Goal: Task Accomplishment & Management: Use online tool/utility

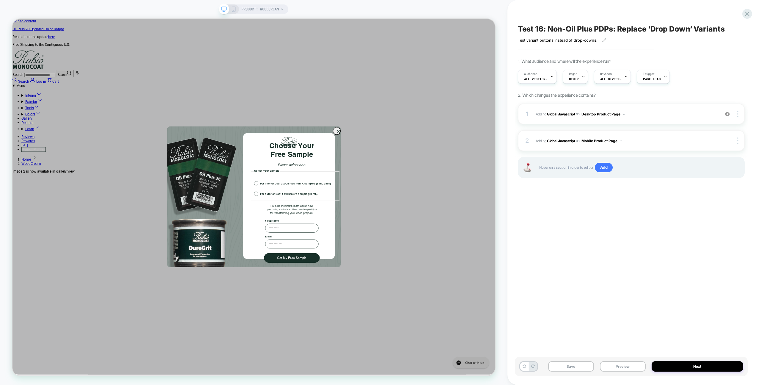
scroll to position [0, 428]
click at [445, 171] on icon "Close dialog" at bounding box center [447, 169] width 4 height 4
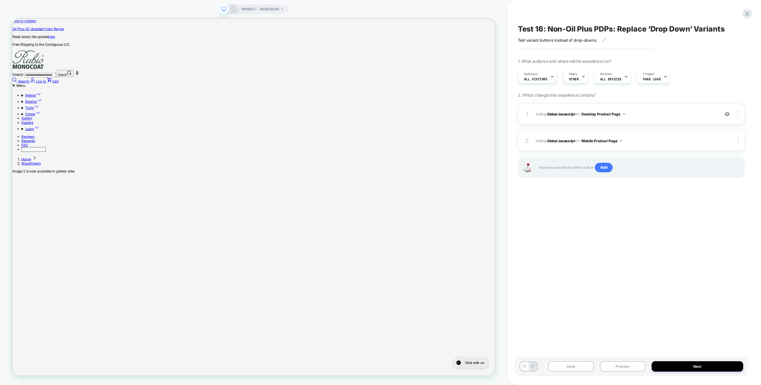
click at [571, 240] on div "Test 16: Non-Oil Plus PDPs: Replace ‘Drop Down’ Variants Test variant buttons i…" at bounding box center [631, 192] width 233 height 373
click at [646, 204] on div "Test 16: Non-Oil Plus PDPs: Replace ‘Drop Down’ Variants Test variant buttons i…" at bounding box center [631, 192] width 233 height 373
click at [645, 199] on div "Test 16: Non-Oil Plus PDPs: Replace ‘Drop Down’ Variants Test variant buttons i…" at bounding box center [631, 192] width 233 height 373
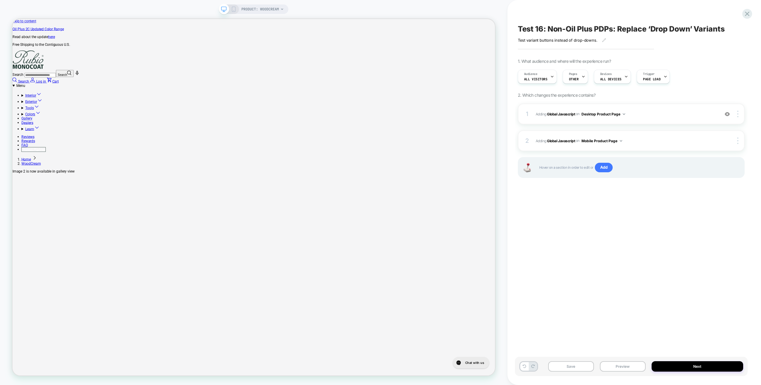
click at [645, 199] on div "Test 16: Non-Oil Plus PDPs: Replace ‘Drop Down’ Variants Test variant buttons i…" at bounding box center [631, 192] width 233 height 373
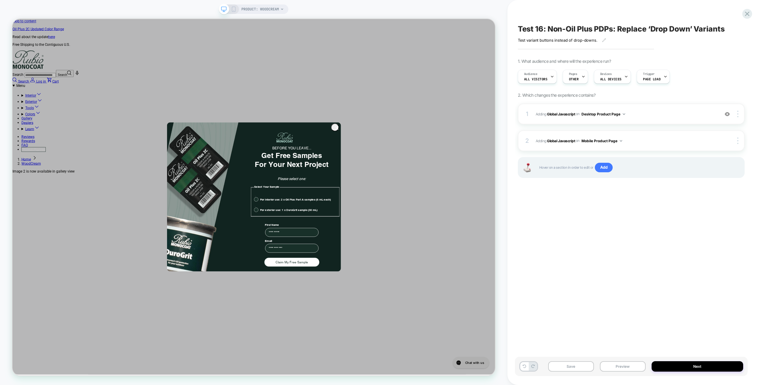
drag, startPoint x: 574, startPoint y: 207, endPoint x: 571, endPoint y: 206, distance: 3.9
click at [574, 207] on div "Test 16: Non-Oil Plus PDPs: Replace ‘Drop Down’ Variants Test variant buttons i…" at bounding box center [631, 192] width 233 height 373
click at [442, 169] on circle "Close dialog" at bounding box center [445, 164] width 10 height 10
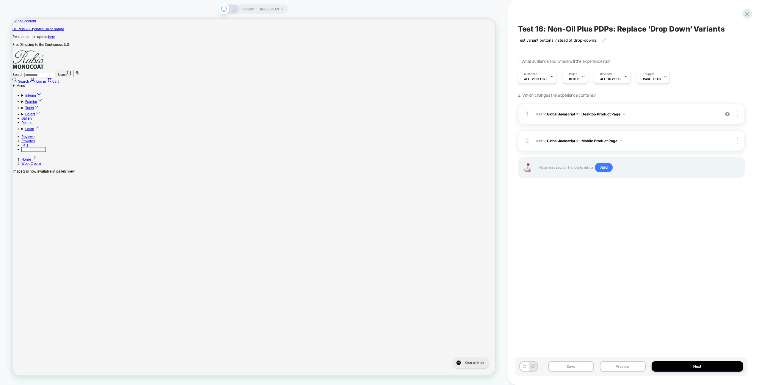
click at [697, 122] on div "1 Adding Global Javascript on Desktop Product Page Add Before Add After Copy to…" at bounding box center [631, 113] width 227 height 21
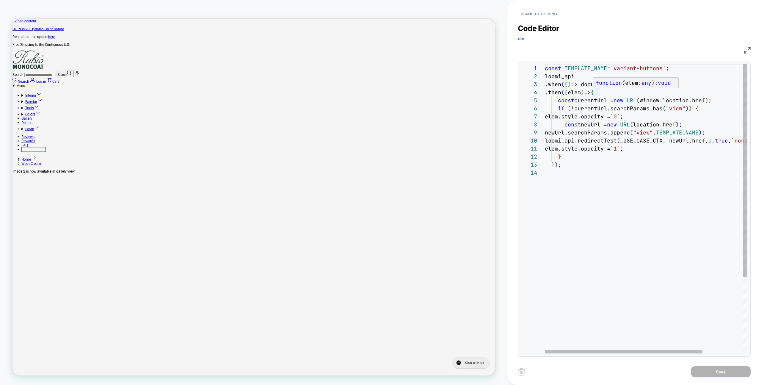
scroll to position [0, 856]
type textarea "**********"
click at [630, 176] on div "const TEMPLATE_NAME = `variant-buttons` ; loomi_api .when ( ( ) => document.doc…" at bounding box center [672, 260] width 254 height 393
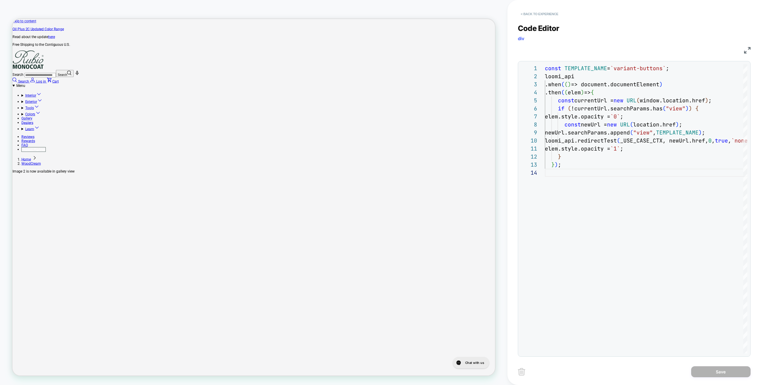
click at [527, 16] on button "< Back to experience" at bounding box center [539, 14] width 43 height 10
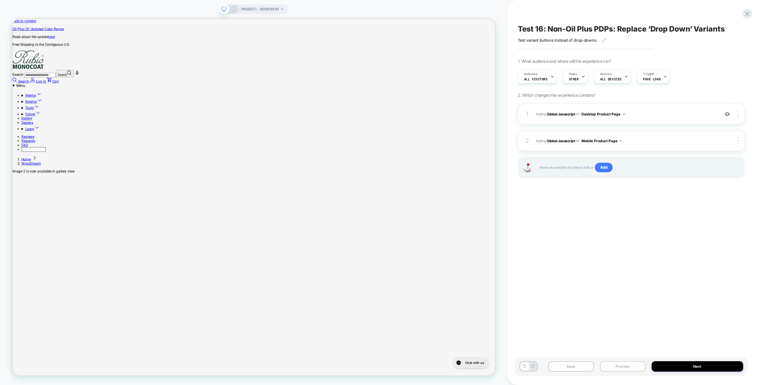
drag, startPoint x: 610, startPoint y: 366, endPoint x: 610, endPoint y: 363, distance: 3.0
click at [610, 366] on button "Preview" at bounding box center [623, 366] width 46 height 10
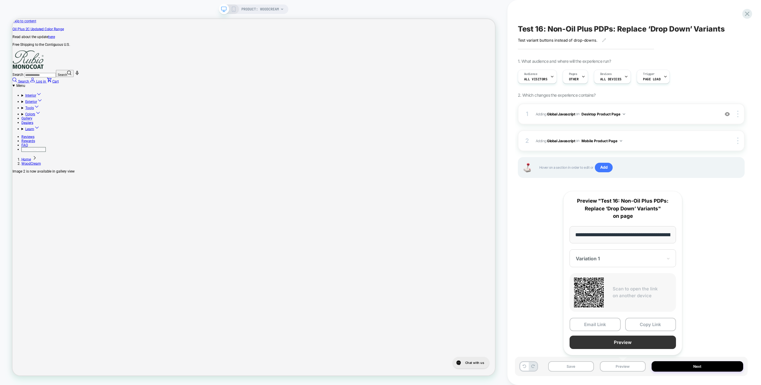
scroll to position [0, 90]
click at [613, 345] on button "Preview" at bounding box center [622, 342] width 106 height 13
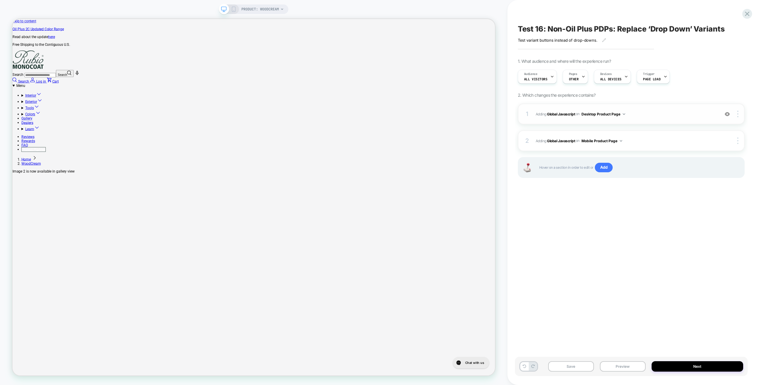
scroll to position [0, 0]
click at [649, 109] on div "1 Adding Global Javascript on Desktop Product Page Add Before Add After Copy to…" at bounding box center [631, 113] width 227 height 21
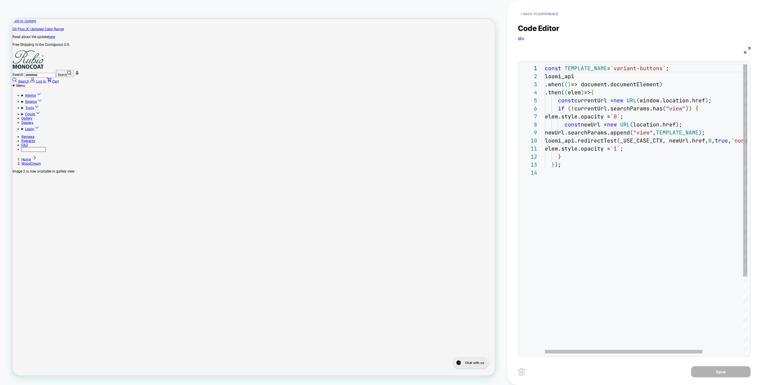
scroll to position [0, 856]
click at [642, 160] on div "const TEMPLATE_NAME = `variant-buttons` ; loomi_api .when ( ( ) => document.doc…" at bounding box center [672, 260] width 254 height 393
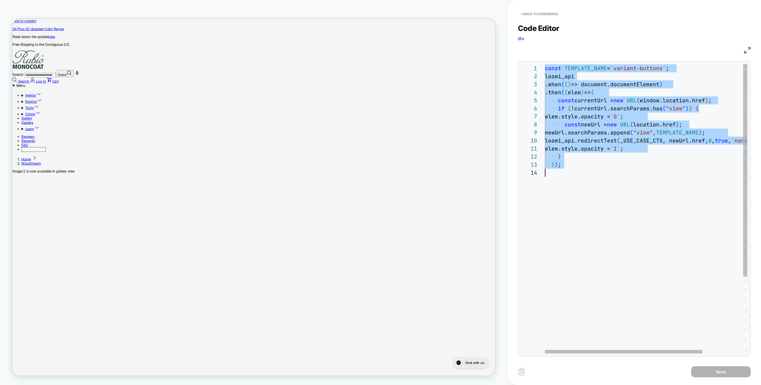
click at [664, 70] on div "const TEMPLATE_NAME = `variant-buttons` ; loomi_api .when ( ( ) => document.doc…" at bounding box center [672, 260] width 254 height 393
click at [665, 69] on div "const TEMPLATE_NAME = `variant-buttons` ; loomi_api .when ( ( ) => document.doc…" at bounding box center [672, 260] width 254 height 393
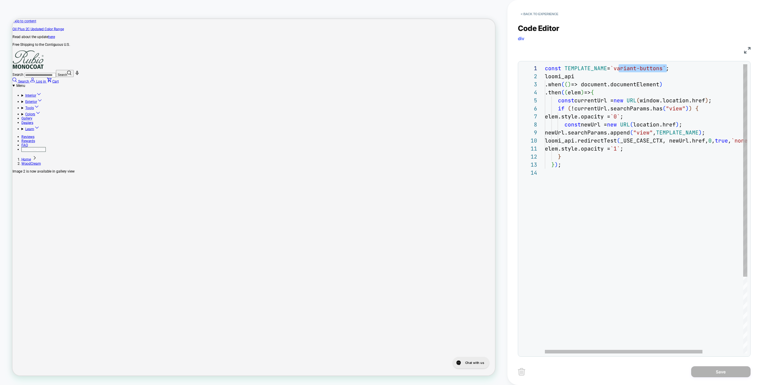
scroll to position [0, 717]
type textarea "**********"
click at [615, 252] on div "const TEMPLATE_NAME = `variant-buttons` ; loomi_api .when ( ( ) => document.doc…" at bounding box center [672, 260] width 254 height 393
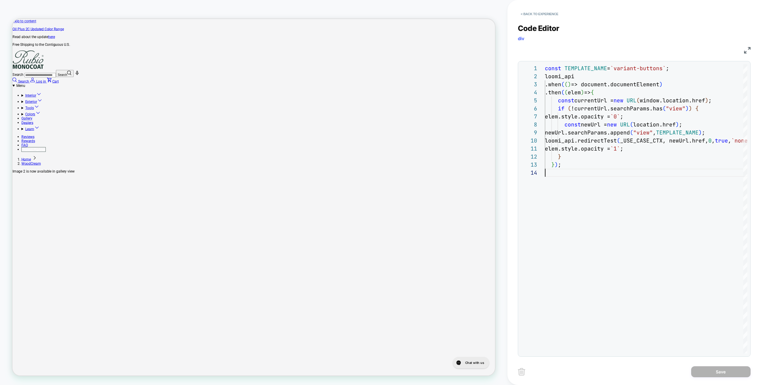
scroll to position [0, 856]
click at [536, 13] on button "< Back to experience" at bounding box center [539, 14] width 43 height 10
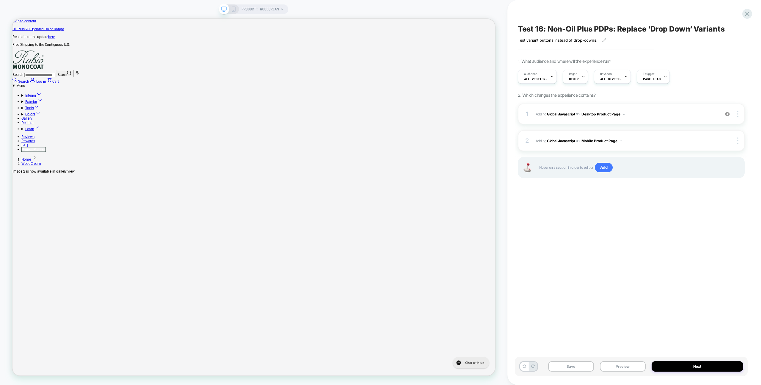
click at [636, 358] on div "Save Preview Next" at bounding box center [631, 365] width 233 height 19
click at [632, 370] on button "Preview" at bounding box center [623, 366] width 46 height 10
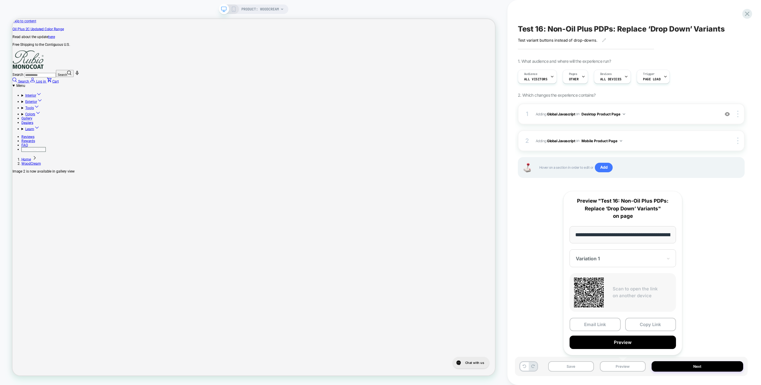
scroll to position [0, 90]
click at [581, 77] on icon at bounding box center [583, 77] width 4 height 4
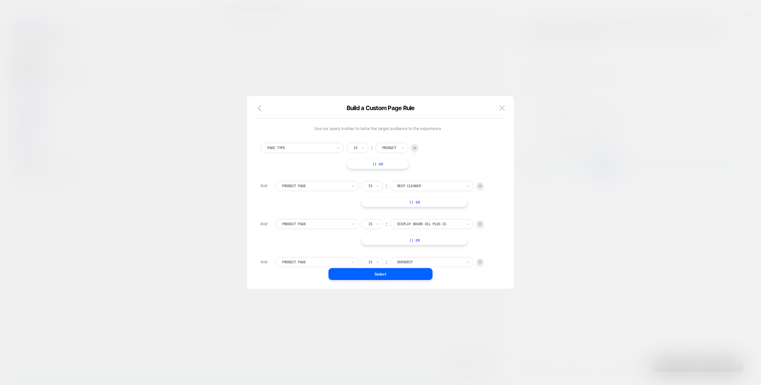
scroll to position [6, 0]
click at [499, 110] on img at bounding box center [501, 107] width 5 height 5
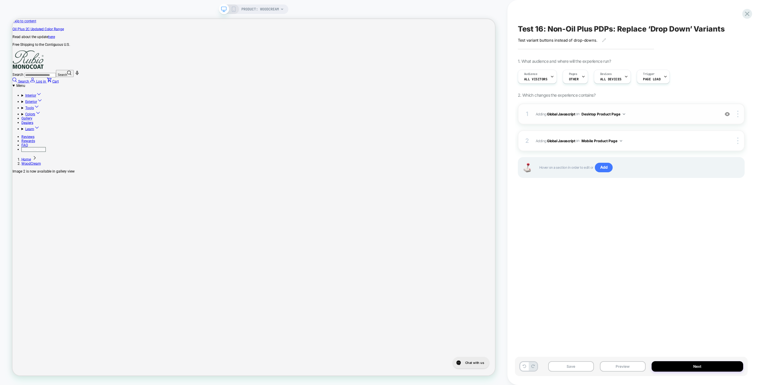
scroll to position [0, 856]
click at [680, 119] on div "1 Adding Global Javascript on Desktop Product Page Add Before Add After Copy to…" at bounding box center [631, 113] width 227 height 21
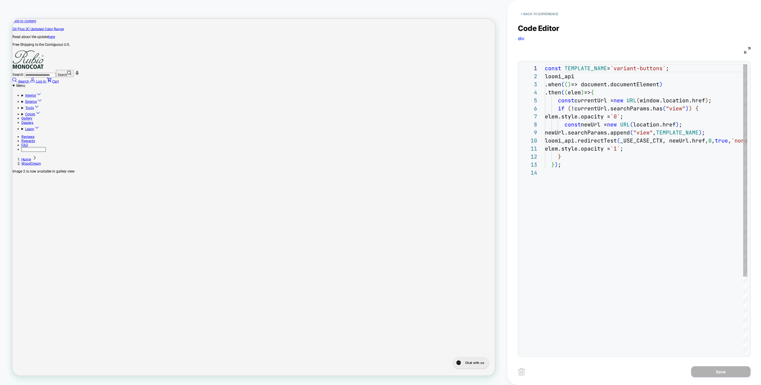
scroll to position [80, 0]
click at [678, 68] on div "const TEMPLATE_NAME = `variant-buttons` ; loomi_api .when ( ( ) => document.doc…" at bounding box center [672, 260] width 254 height 393
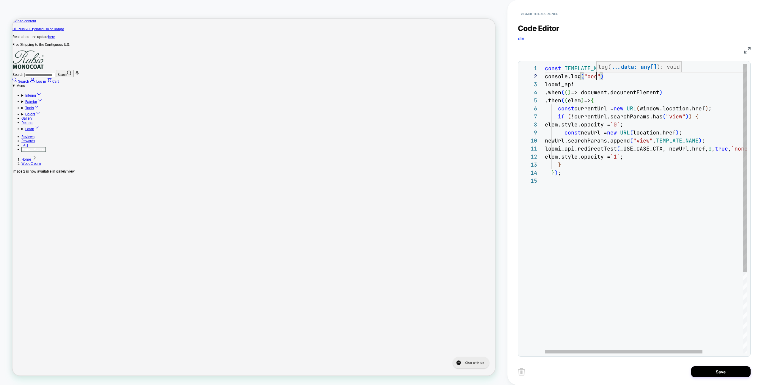
scroll to position [8, 51]
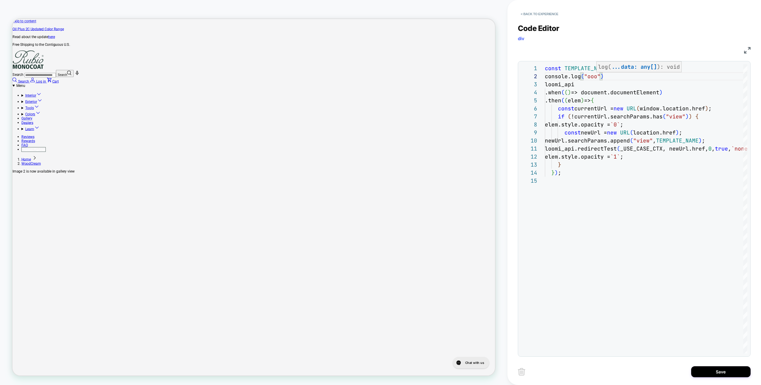
type textarea "**********"
click at [727, 379] on div "< Back to experience Code Editor div JS 1 3 4 5 6 7 8 9 10 11 12 13 14 2 15 con…" at bounding box center [634, 192] width 233 height 385
drag, startPoint x: 716, startPoint y: 371, endPoint x: 694, endPoint y: 364, distance: 22.5
click at [716, 371] on button "Save" at bounding box center [720, 371] width 59 height 11
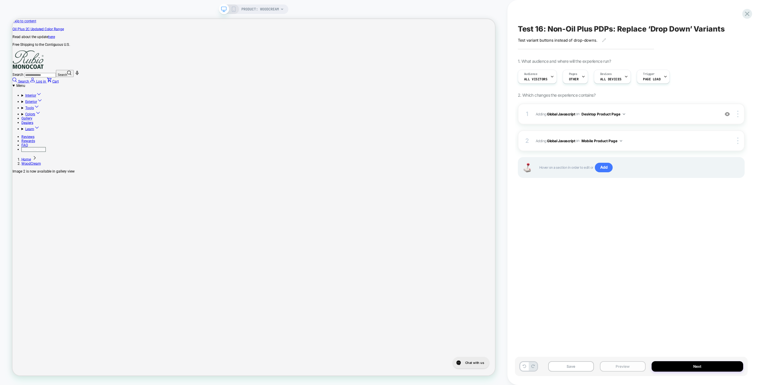
scroll to position [0, 170]
click at [618, 363] on button "Preview" at bounding box center [623, 366] width 46 height 10
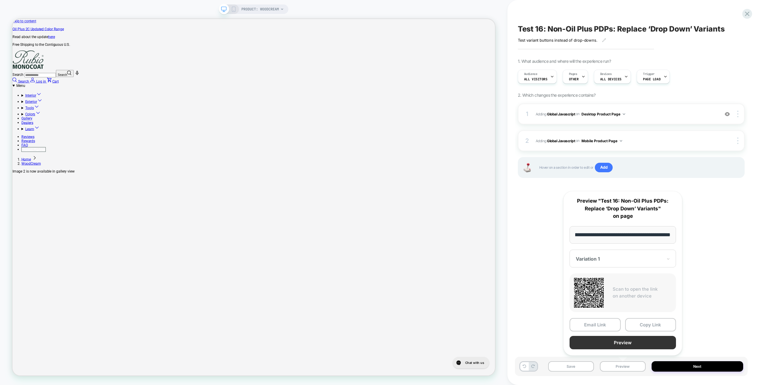
click at [618, 341] on button "Preview" at bounding box center [622, 342] width 106 height 13
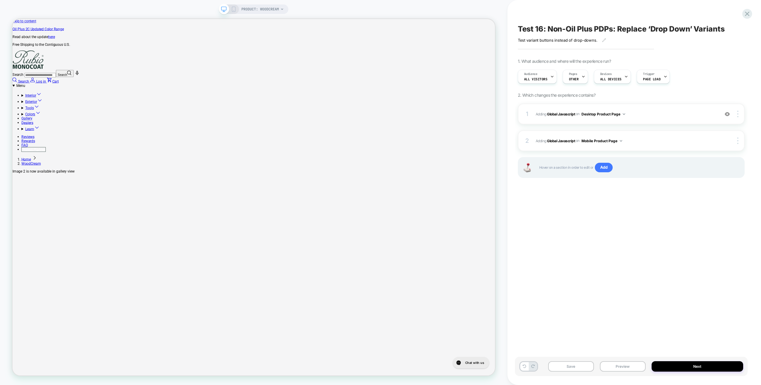
scroll to position [0, 428]
click at [283, 9] on icon at bounding box center [282, 8] width 2 height 1
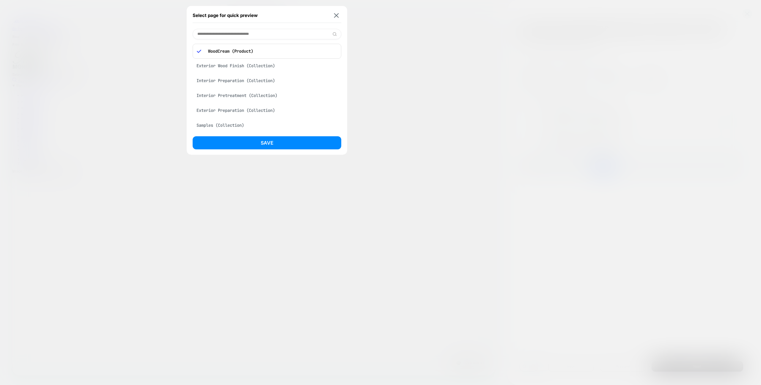
click at [333, 17] on button at bounding box center [336, 15] width 7 height 5
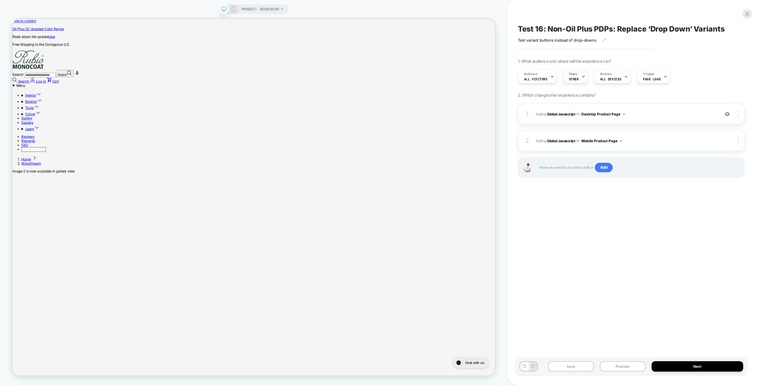
click at [563, 77] on div "Pages OTHER" at bounding box center [574, 76] width 22 height 13
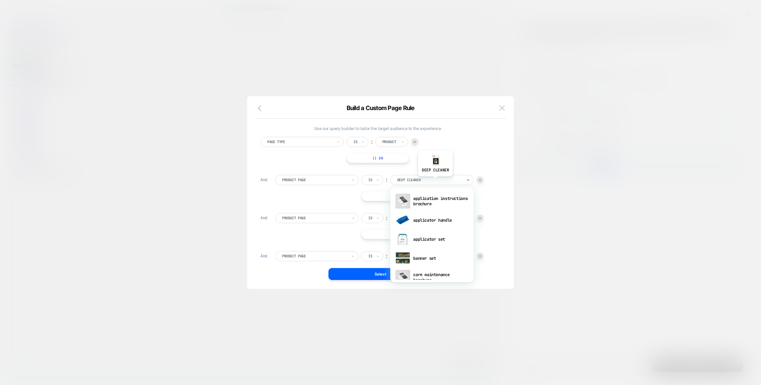
click at [435, 181] on div at bounding box center [429, 179] width 65 height 5
type input "*"
paste input "*"
type input "*********"
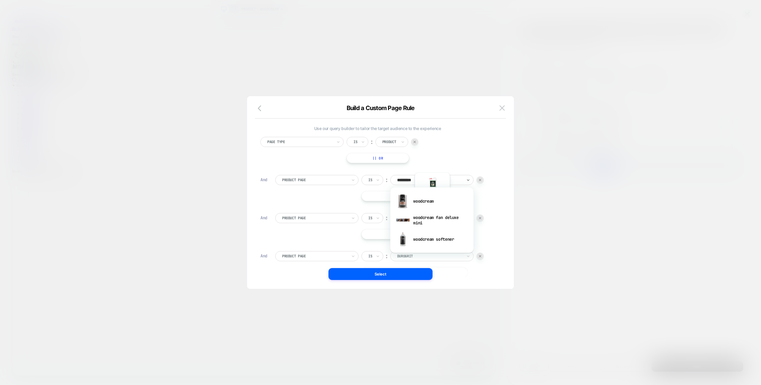
click at [432, 203] on div "woodcream" at bounding box center [431, 200] width 77 height 19
click at [480, 217] on img at bounding box center [480, 218] width 2 height 2
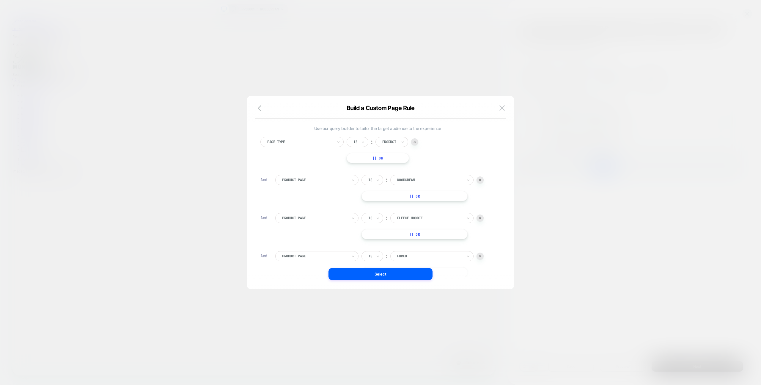
click at [480, 217] on img at bounding box center [480, 218] width 2 height 2
click at [480, 216] on div at bounding box center [479, 217] width 7 height 7
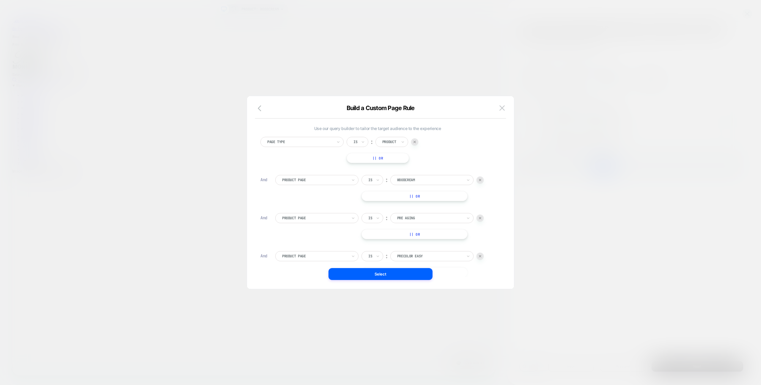
click at [480, 216] on div at bounding box center [479, 217] width 7 height 7
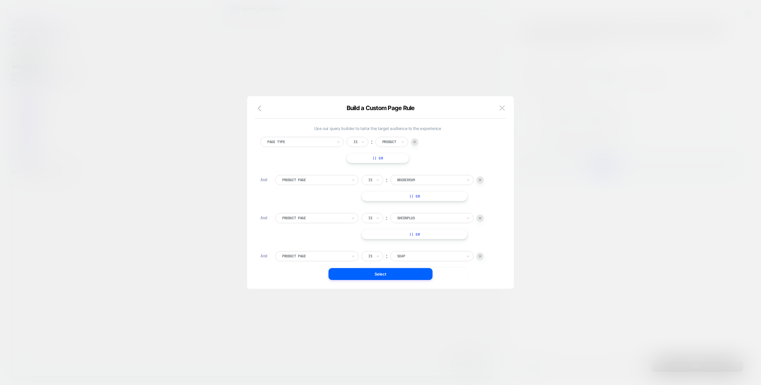
click at [480, 216] on div at bounding box center [479, 217] width 7 height 7
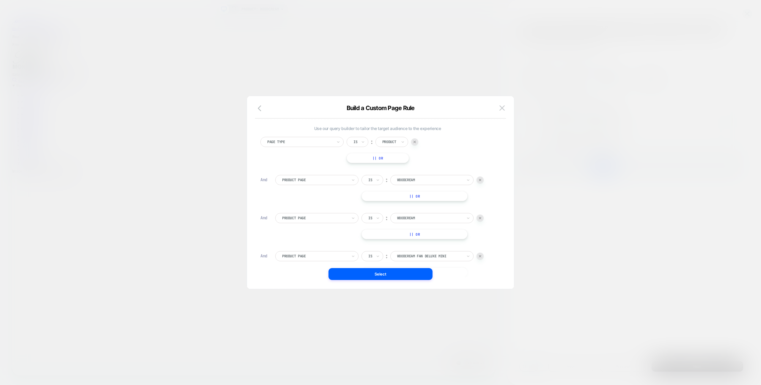
click at [480, 216] on div at bounding box center [479, 217] width 7 height 7
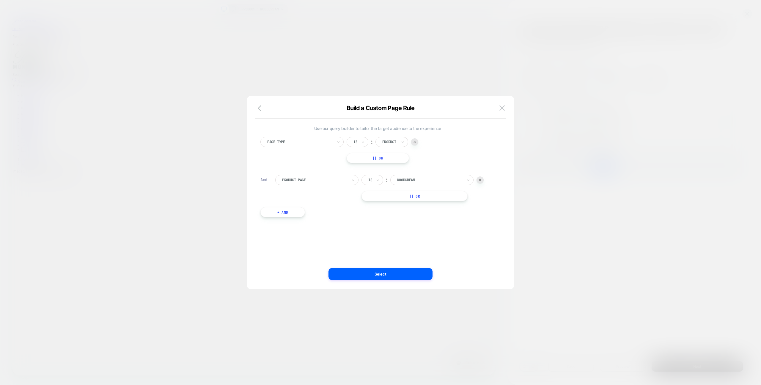
click at [480, 216] on div "Page Type Is ︰ Product || Or And Product Page Is ︰ woodcream WOODCREAM || Or + …" at bounding box center [377, 180] width 240 height 92
click at [422, 273] on button "Select" at bounding box center [380, 274] width 104 height 12
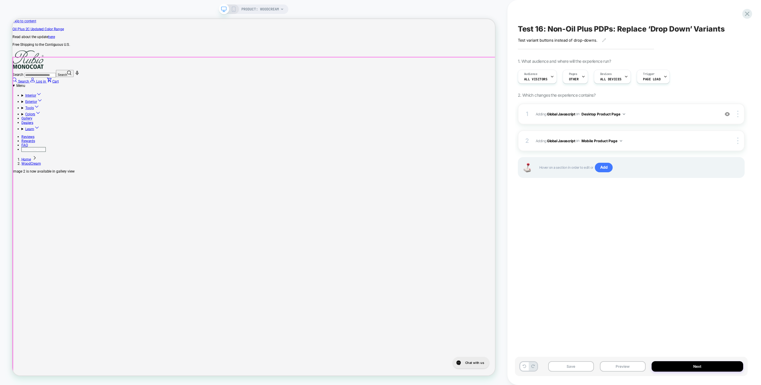
scroll to position [0, 0]
click at [625, 366] on button "Preview" at bounding box center [623, 366] width 46 height 10
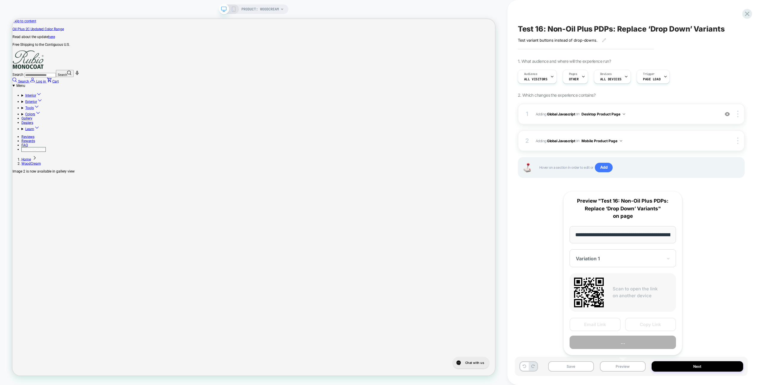
scroll to position [0, 90]
click at [618, 341] on button "Preview" at bounding box center [622, 342] width 106 height 13
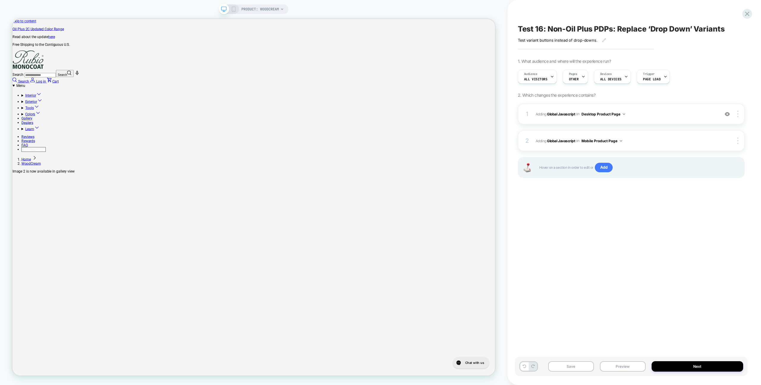
scroll to position [0, 0]
click at [750, 18] on div "Test 16: Non-Oil Plus PDPs: Replace ‘Drop Down’ Variants Test variant buttons i…" at bounding box center [634, 192] width 233 height 385
click at [748, 16] on icon at bounding box center [747, 14] width 8 height 8
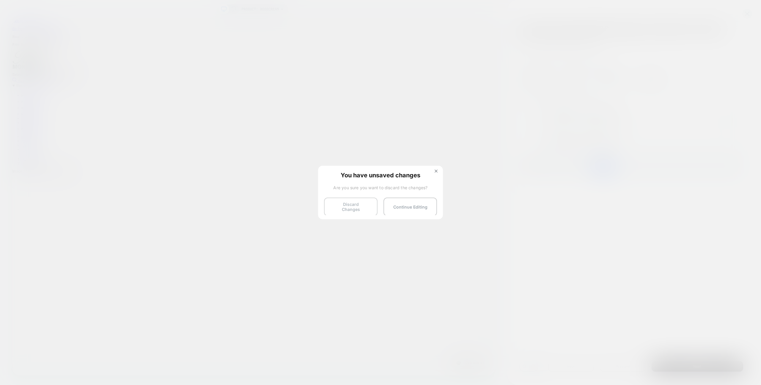
click at [343, 204] on button "Discard Changes" at bounding box center [350, 206] width 53 height 18
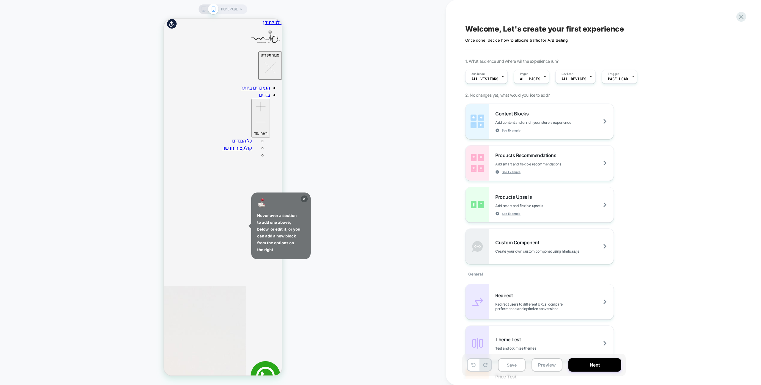
click at [307, 201] on div "Hover over a section to add one above, below, or edit it, or you can add a new …" at bounding box center [280, 225] width 59 height 67
click at [311, 205] on div "HOMEPAGE" at bounding box center [223, 192] width 446 height 373
click at [305, 200] on icon at bounding box center [304, 198] width 7 height 7
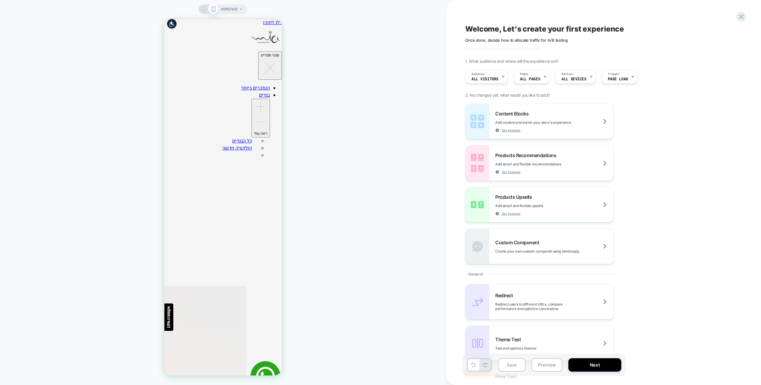
click at [327, 196] on div "HOMEPAGE" at bounding box center [223, 192] width 446 height 373
drag, startPoint x: 363, startPoint y: 133, endPoint x: 291, endPoint y: 173, distance: 82.1
click at [363, 133] on div "HOMEPAGE" at bounding box center [223, 192] width 446 height 373
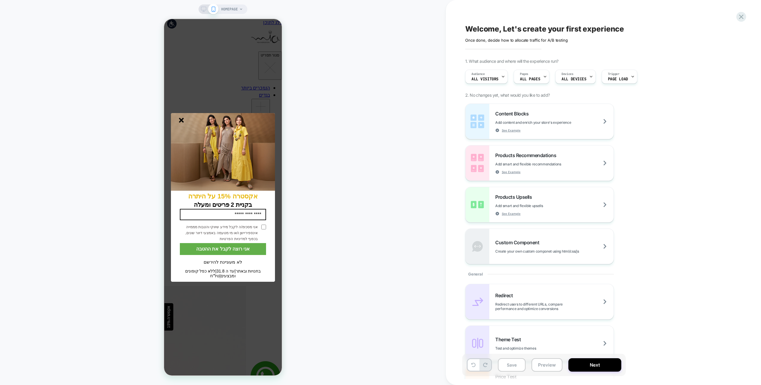
click at [181, 121] on icon "סגור" at bounding box center [181, 120] width 5 height 5
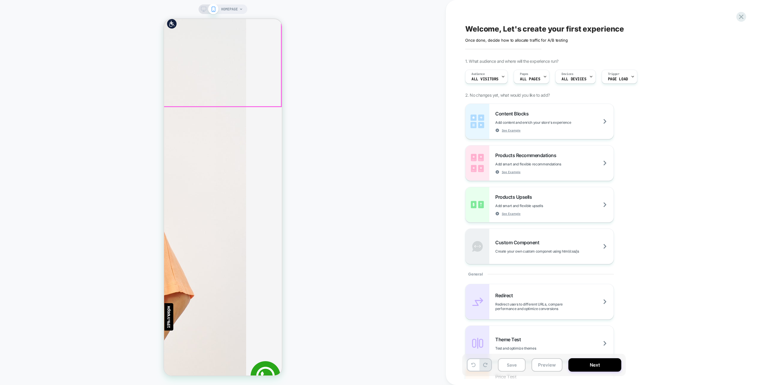
scroll to position [795, 0]
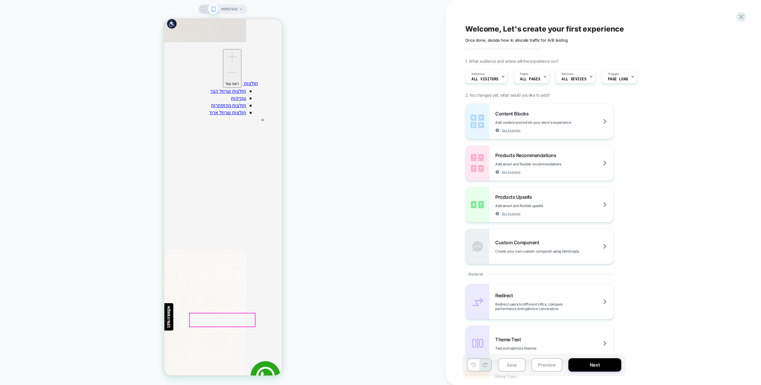
click at [316, 286] on div "HOMEPAGE" at bounding box center [223, 192] width 446 height 373
click at [739, 18] on icon at bounding box center [741, 17] width 8 height 8
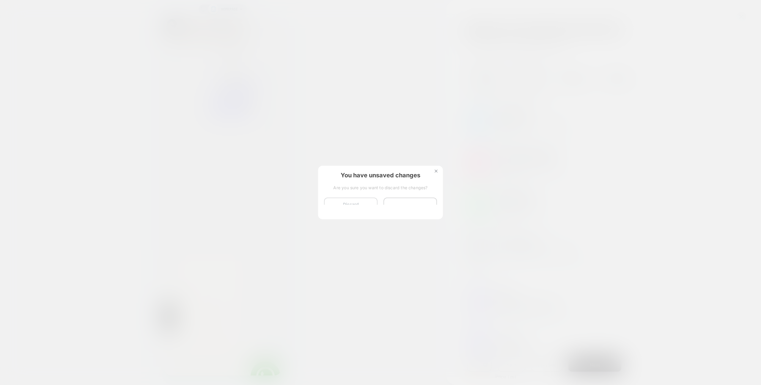
click at [347, 206] on button "Discard Changes" at bounding box center [350, 206] width 53 height 18
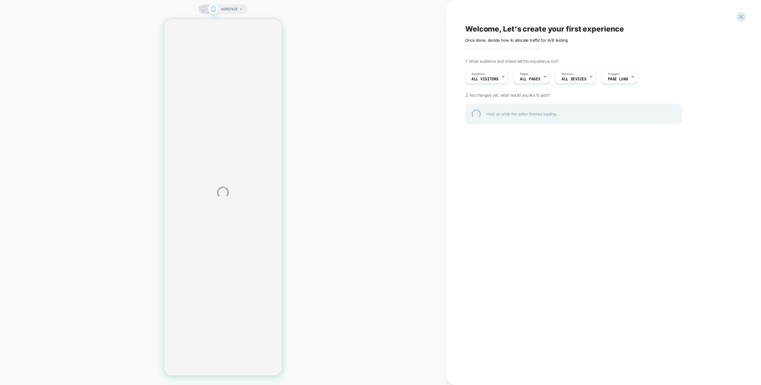
click at [735, 13] on div "HOMEPAGE Welcome, Let's create your first experience Click to edit experience d…" at bounding box center [380, 192] width 761 height 385
click at [739, 14] on div at bounding box center [741, 17] width 12 height 12
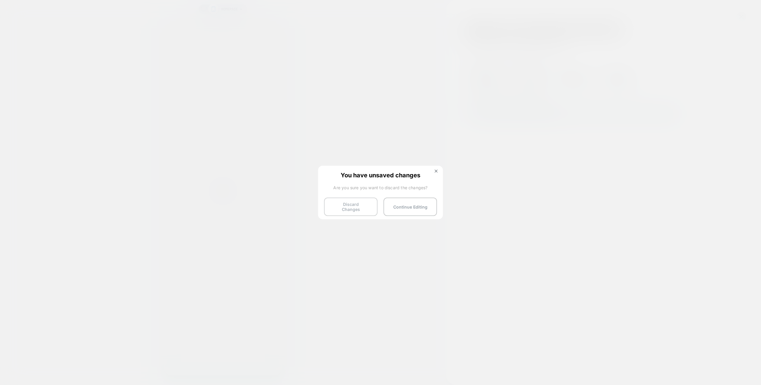
click at [352, 209] on button "Discard Changes" at bounding box center [350, 206] width 53 height 18
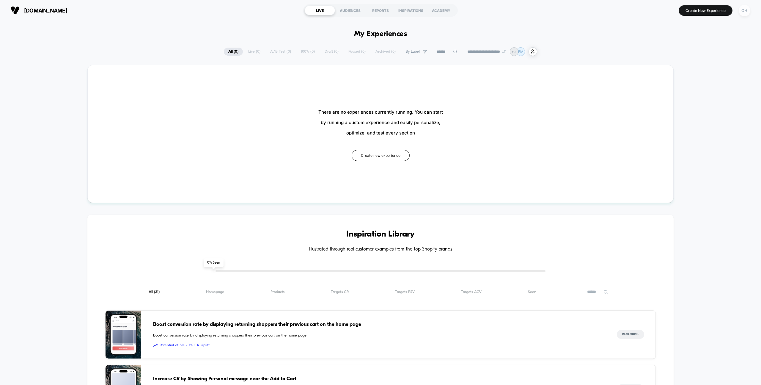
click at [744, 8] on div "OH" at bounding box center [744, 11] width 12 height 12
click at [700, 80] on span "Account Settings" at bounding box center [714, 81] width 60 height 5
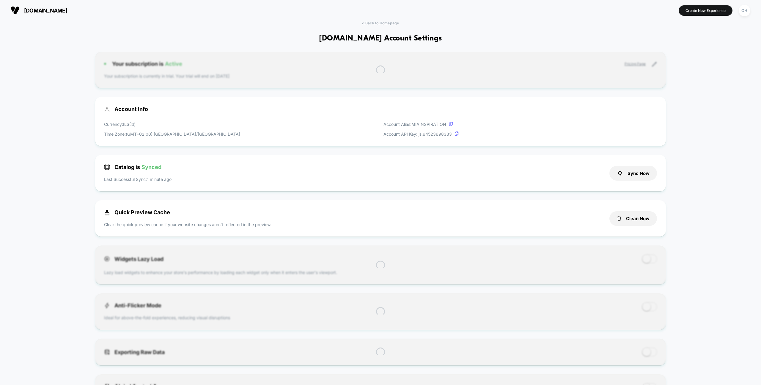
scroll to position [80, 0]
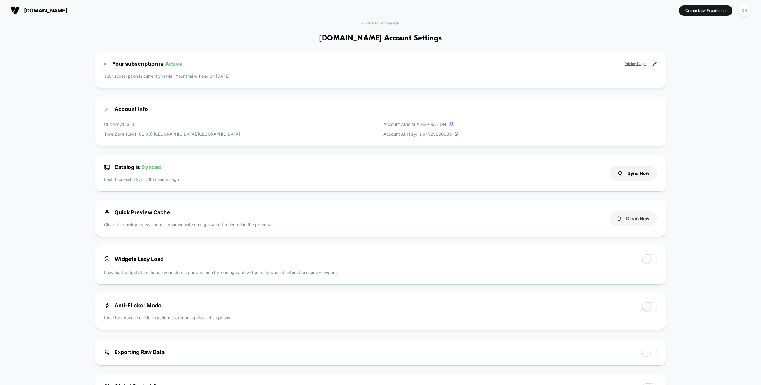
click at [640, 214] on button "Clean Now" at bounding box center [633, 218] width 48 height 15
click at [704, 15] on button "Create New Experience" at bounding box center [705, 10] width 54 height 10
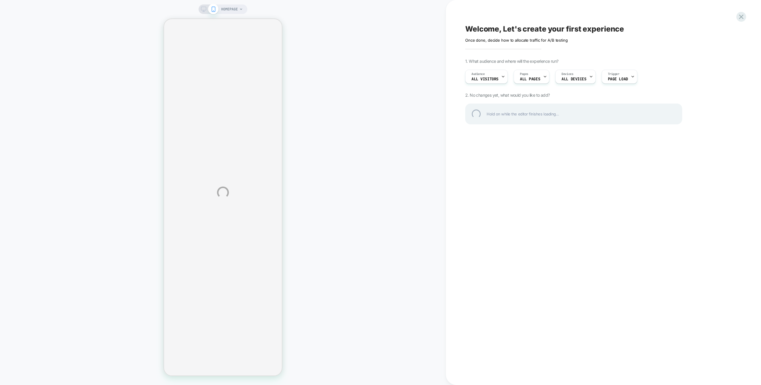
click at [671, 3] on div "HOMEPAGE Welcome, Let's create your first experience Click to edit experience d…" at bounding box center [380, 192] width 761 height 385
click at [310, 15] on div "HOMEPAGE Welcome, Let's create your first experience Click to edit experience d…" at bounding box center [380, 192] width 761 height 385
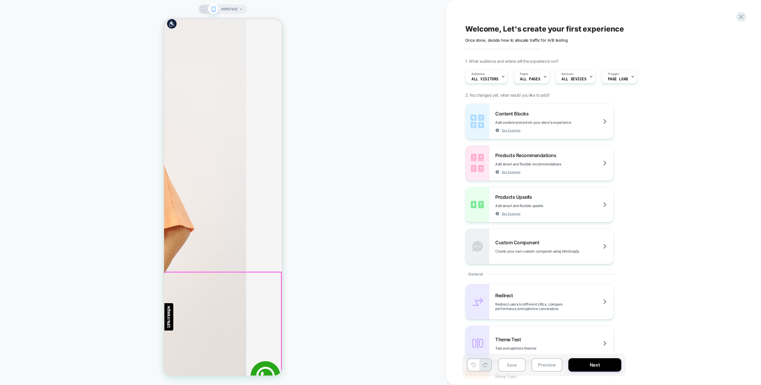
scroll to position [795, 0]
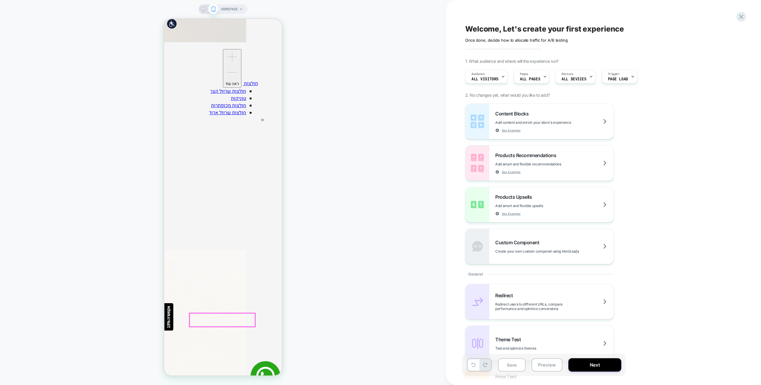
click at [207, 10] on div at bounding box center [208, 9] width 15 height 5
click at [204, 9] on icon at bounding box center [203, 9] width 5 height 5
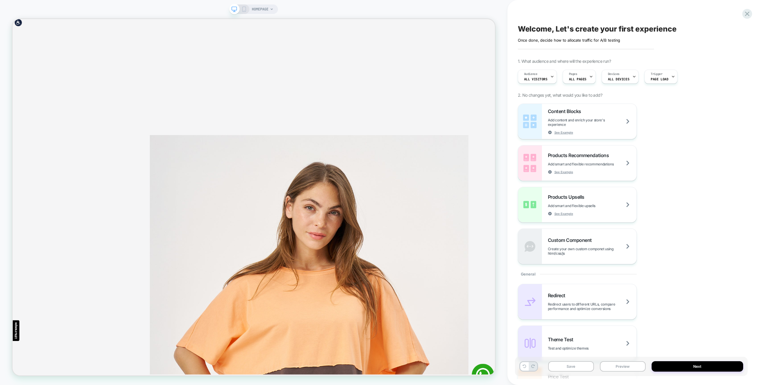
click at [323, 11] on div "HOMEPAGE" at bounding box center [253, 192] width 507 height 373
click at [576, 77] on span "ALL PAGES" at bounding box center [578, 79] width 18 height 4
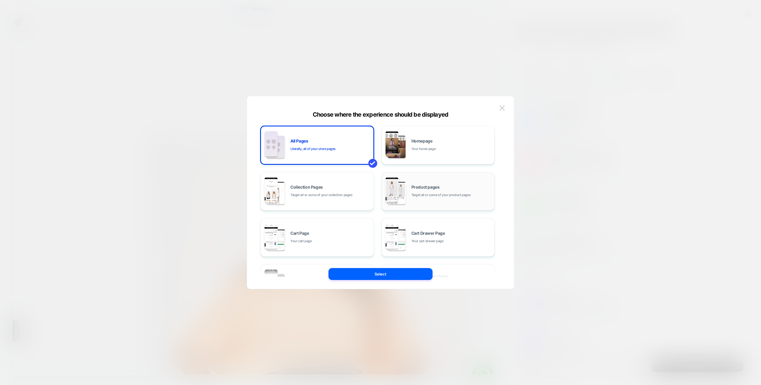
click at [404, 192] on img at bounding box center [397, 193] width 18 height 22
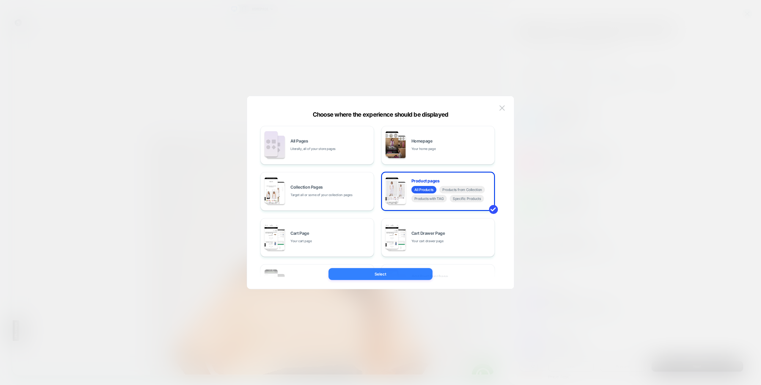
click at [406, 273] on button "Select" at bounding box center [380, 274] width 104 height 12
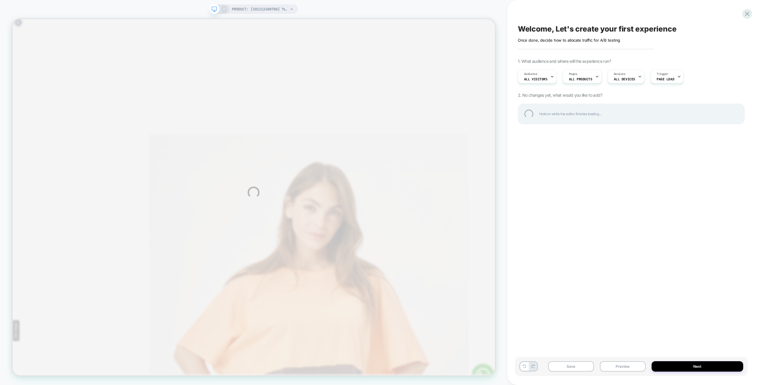
click at [508, 17] on div "PRODUCT: טופ אימון חתכים אלכסוניים שילוב רשת כחול [101112400700] PRODUCT: טופ א…" at bounding box center [380, 192] width 761 height 385
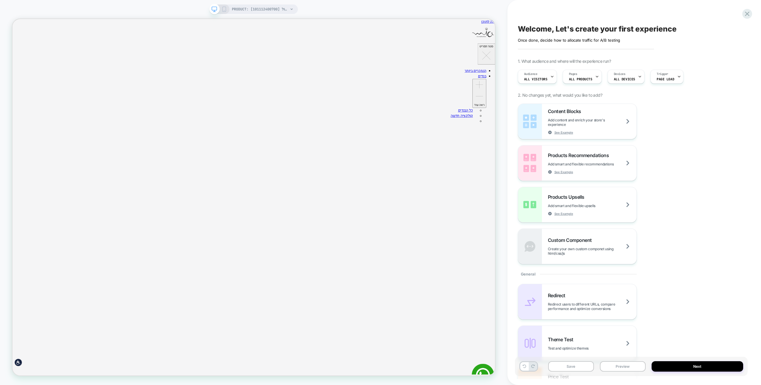
click at [508, 17] on div "Welcome, Let's create your first experience Click to edit experience details On…" at bounding box center [633, 192] width 253 height 385
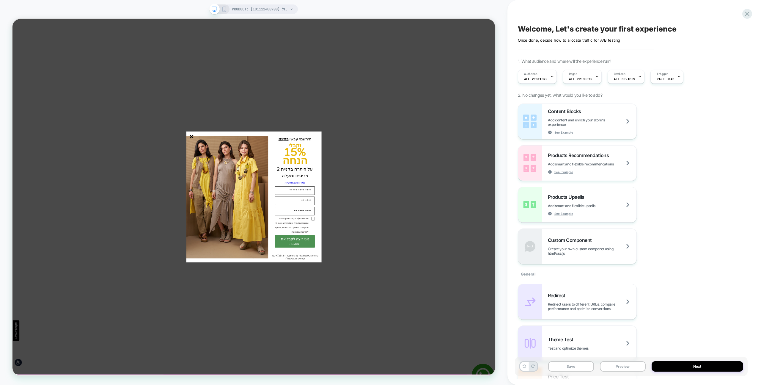
scroll to position [179, 0]
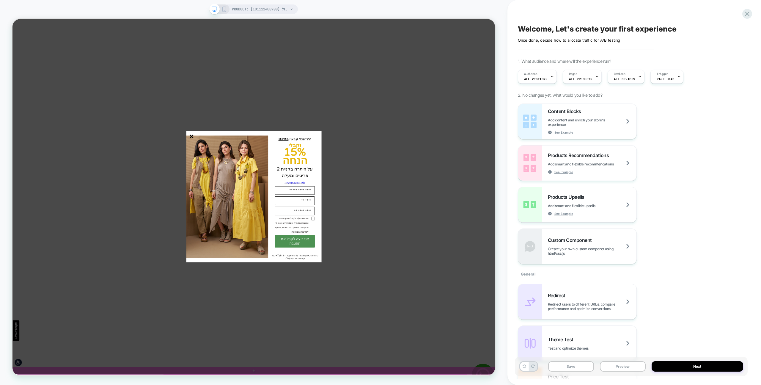
click at [251, 174] on line "סגור" at bounding box center [251, 175] width 4 height 4
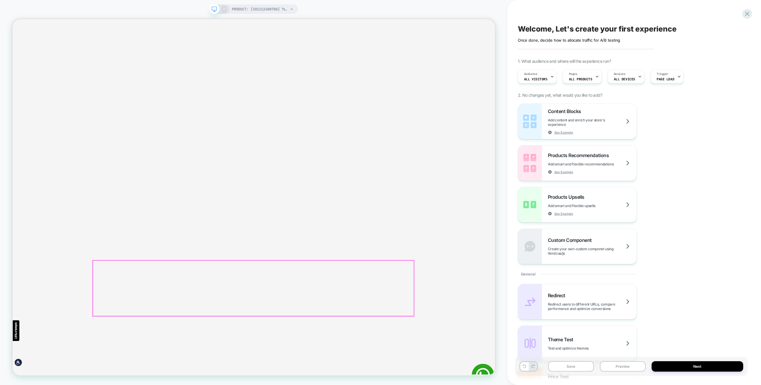
scroll to position [432, 0]
drag, startPoint x: 198, startPoint y: 419, endPoint x: 231, endPoint y: 419, distance: 33.3
click at [741, 16] on div "Welcome, Let's create your first experience Click to edit experience details On…" at bounding box center [631, 192] width 233 height 373
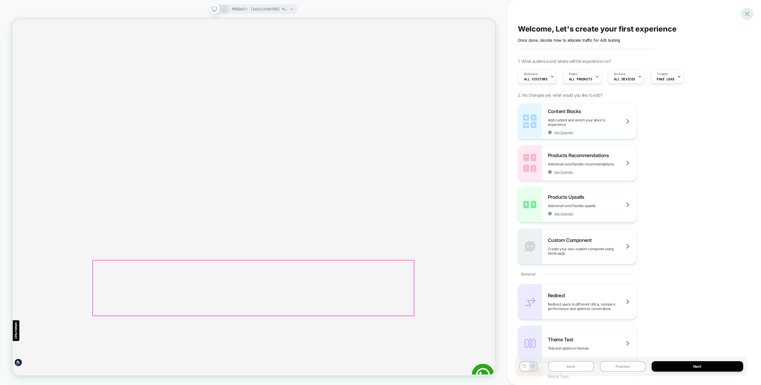
click at [743, 16] on div at bounding box center [747, 14] width 12 height 12
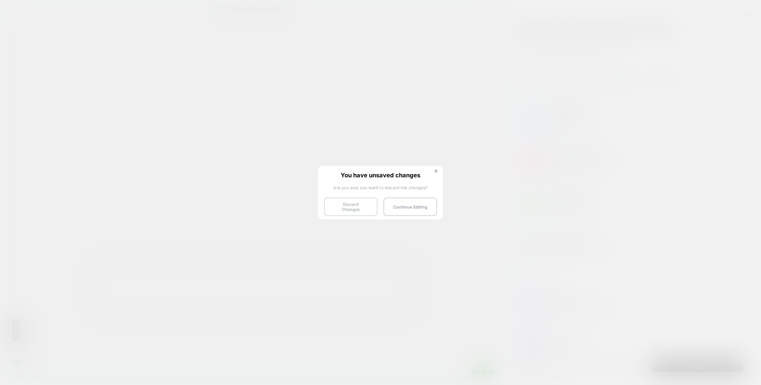
click at [349, 206] on button "Discard Changes" at bounding box center [350, 206] width 53 height 18
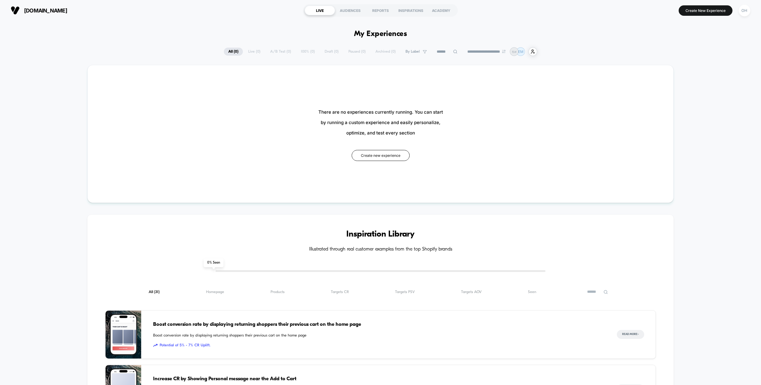
type input "***"
click at [752, 12] on button "OH" at bounding box center [744, 10] width 15 height 12
click at [694, 80] on span "Account Settings" at bounding box center [714, 81] width 60 height 5
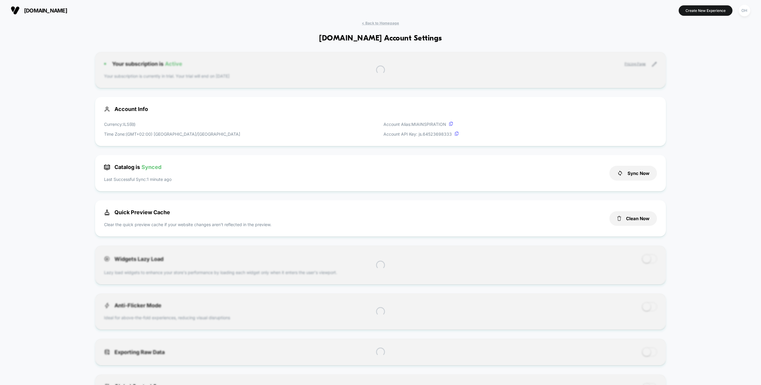
scroll to position [80, 0]
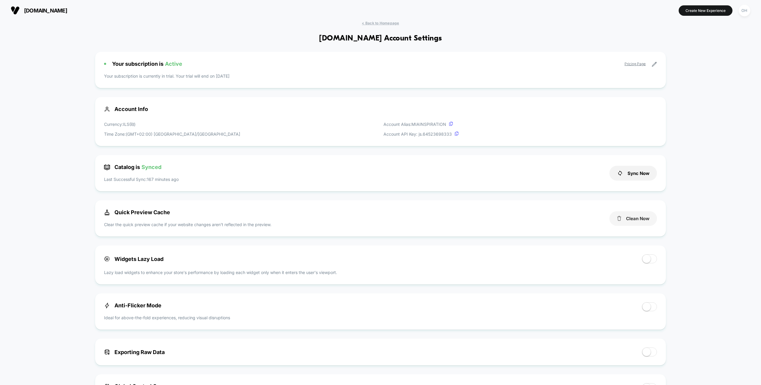
click at [637, 214] on button "Clean Now" at bounding box center [633, 218] width 48 height 15
click at [696, 167] on div "< Back to Homepage miainspiration.co.il Account Settings Your subscription is A…" at bounding box center [380, 352] width 761 height 663
click at [701, 130] on div "< Back to Homepage miainspiration.co.il Account Settings Your subscription is A…" at bounding box center [380, 352] width 761 height 663
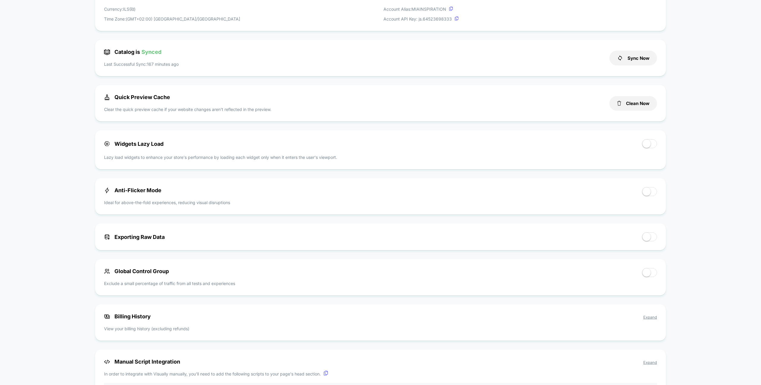
scroll to position [0, 0]
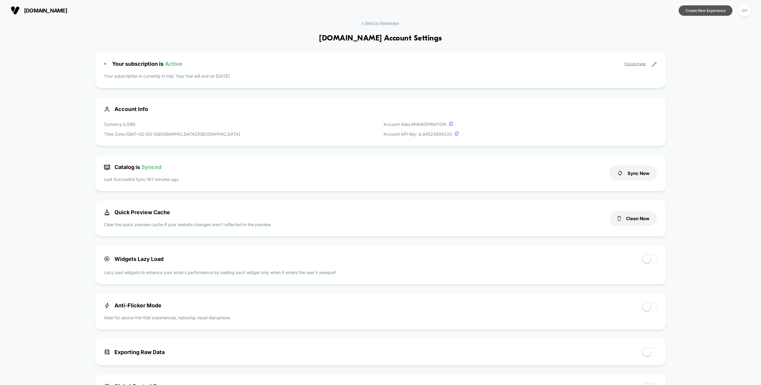
click at [697, 9] on button "Create New Experience" at bounding box center [705, 10] width 54 height 10
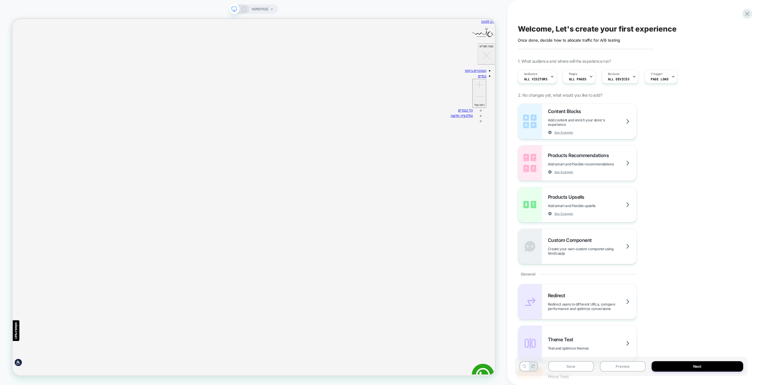
click at [697, 9] on div "Welcome, Let's create your first experience Click to edit experience details On…" at bounding box center [631, 192] width 233 height 373
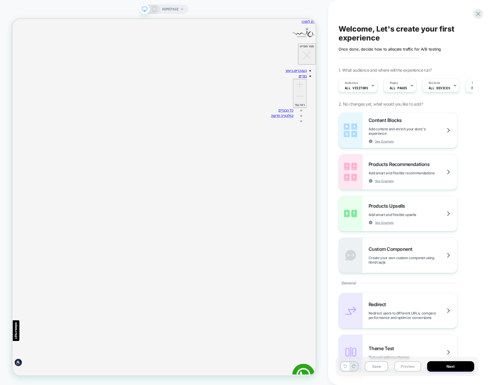
drag, startPoint x: 407, startPoint y: 368, endPoint x: 412, endPoint y: 362, distance: 8.2
click at [407, 368] on button "Preview" at bounding box center [407, 366] width 27 height 10
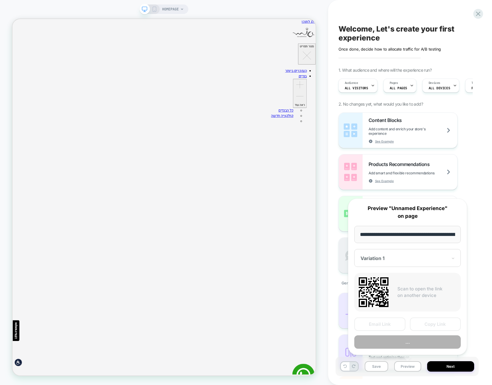
scroll to position [0, 29]
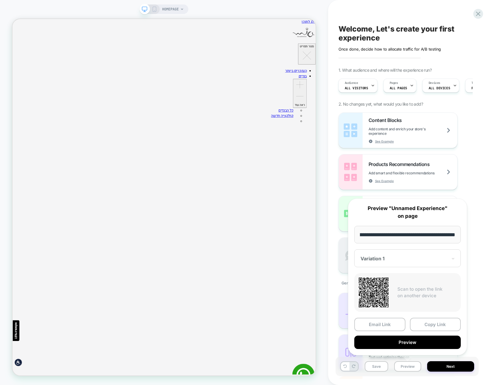
click at [405, 234] on input "**********" at bounding box center [407, 235] width 106 height 18
click at [480, 174] on div "Welcome, Let's create your first experience Click to edit experience details On…" at bounding box center [409, 192] width 143 height 385
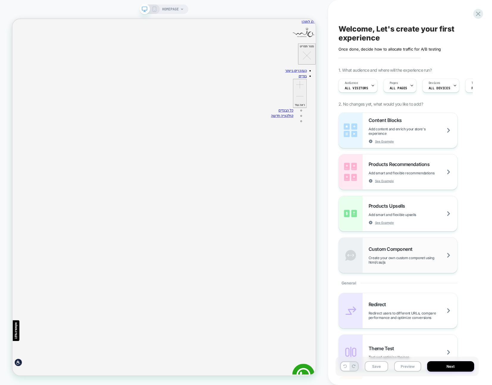
drag, startPoint x: 472, startPoint y: 278, endPoint x: 453, endPoint y: 261, distance: 25.7
click at [472, 278] on div "Content Blocks Add content and enrich your store's experience See Example Produ…" at bounding box center [406, 379] width 137 height 534
click at [337, 14] on div "Welcome, Let's create your first experience Click to edit experience details On…" at bounding box center [406, 192] width 143 height 373
click at [413, 364] on button "Preview" at bounding box center [407, 366] width 27 height 10
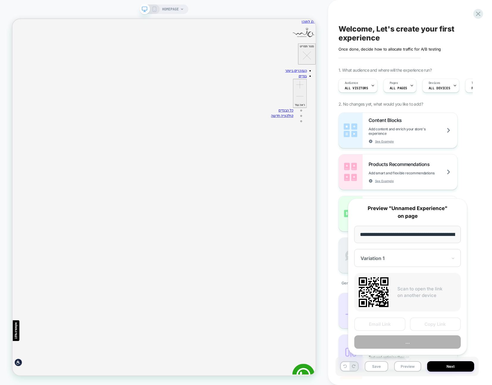
scroll to position [0, 29]
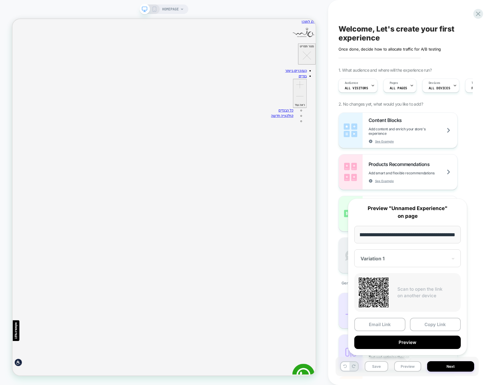
click at [469, 143] on div "Content Blocks Add content and enrich your store's experience See Example Produ…" at bounding box center [406, 192] width 137 height 160
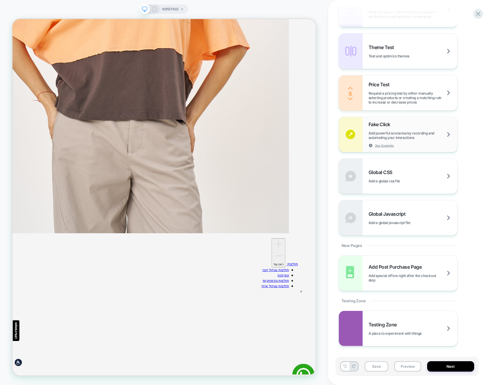
scroll to position [0, 675]
drag, startPoint x: 470, startPoint y: 15, endPoint x: 474, endPoint y: 14, distance: 4.2
click at [470, 15] on div "Redirect Redirect users to different URLs, compare performance and optimize con…" at bounding box center [406, 114] width 137 height 244
click at [477, 14] on icon at bounding box center [477, 14] width 4 height 4
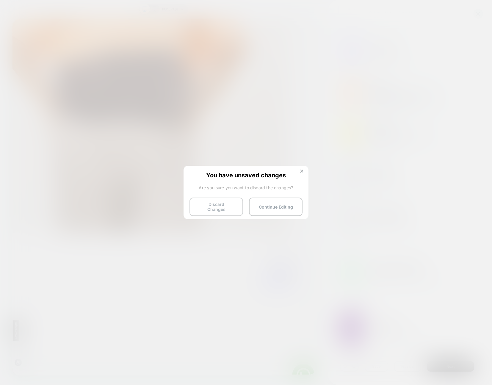
click at [215, 200] on button "Discard Changes" at bounding box center [215, 206] width 53 height 18
